Goal: Task Accomplishment & Management: Complete application form

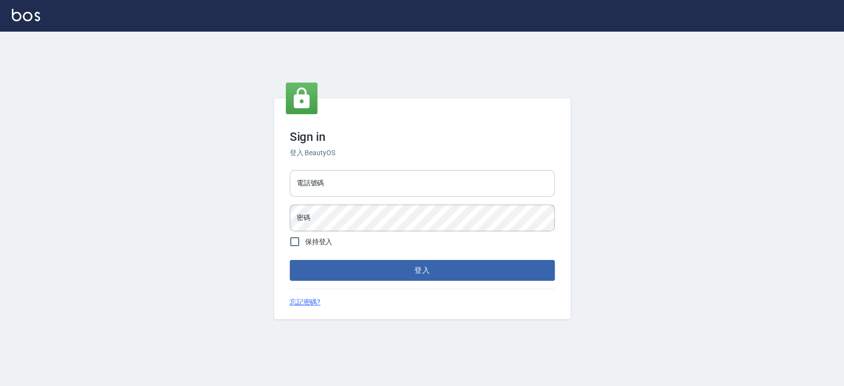
click at [373, 182] on input "電話號碼" at bounding box center [422, 183] width 265 height 27
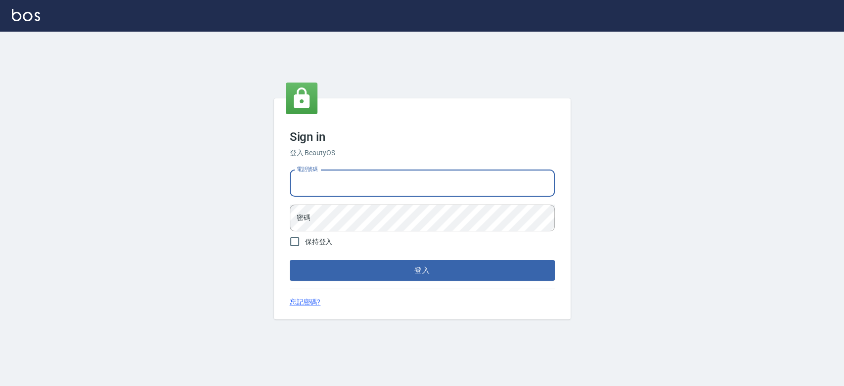
type input "0900000991"
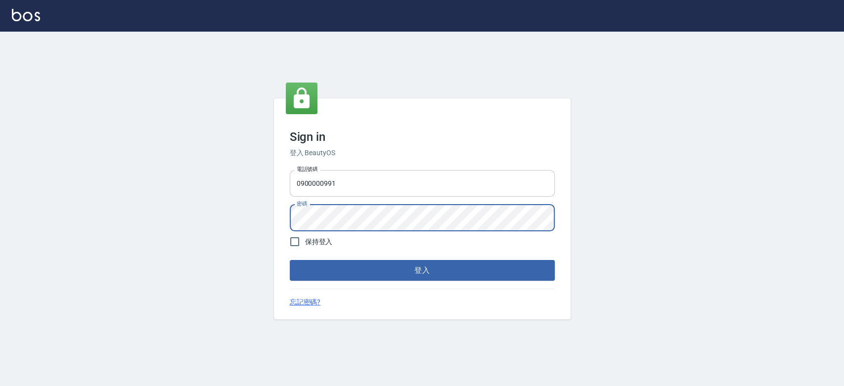
click at [290, 260] on button "登入" at bounding box center [422, 270] width 265 height 21
